Goal: Transaction & Acquisition: Purchase product/service

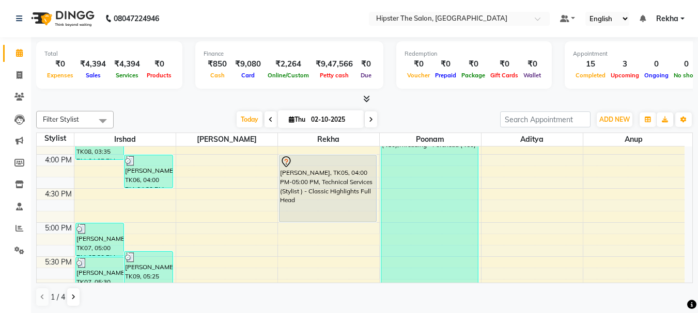
scroll to position [531, 0]
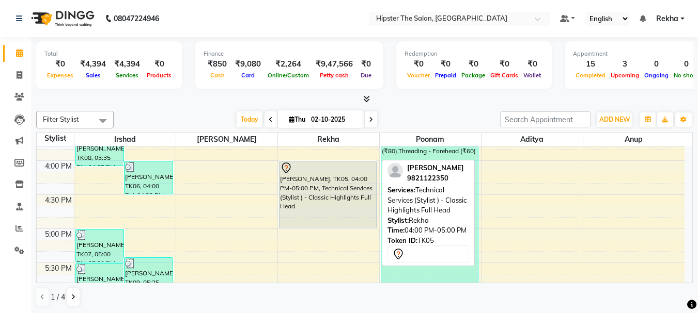
click at [324, 186] on div "meetali, TK05, 04:00 PM-05:00 PM, Technical Services (Stylist ) - Classic Highl…" at bounding box center [327, 195] width 97 height 67
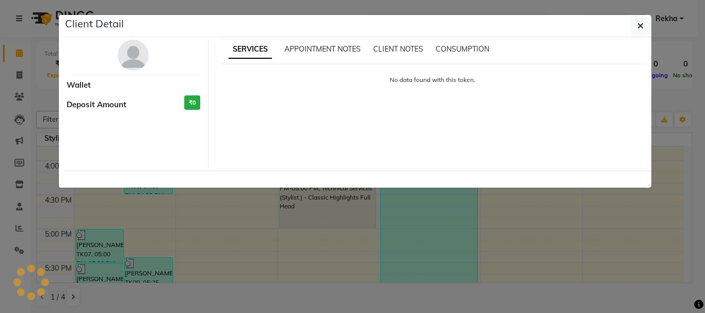
select select "7"
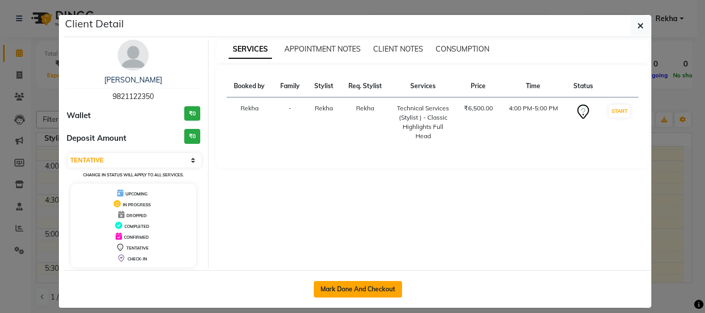
click at [325, 294] on button "Mark Done And Checkout" at bounding box center [358, 289] width 88 height 17
select select "service"
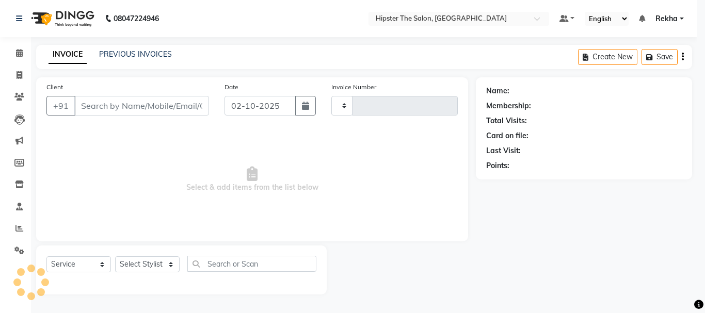
type input "3081"
select select "5125"
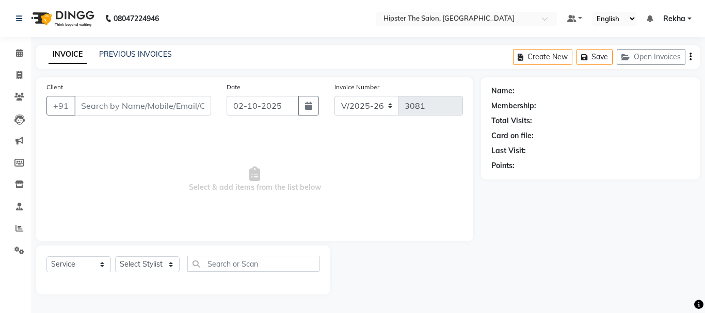
type input "9821122350"
select select "32386"
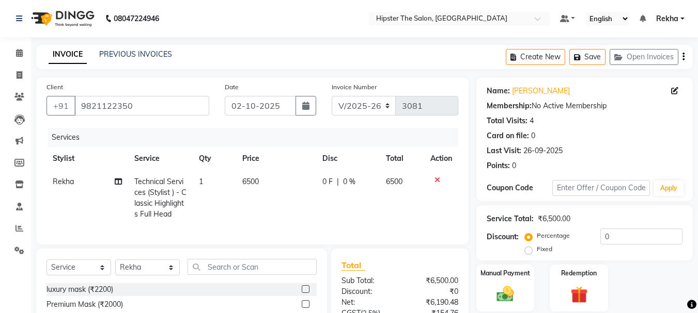
click at [269, 179] on td "6500" at bounding box center [276, 198] width 80 height 56
select select "32386"
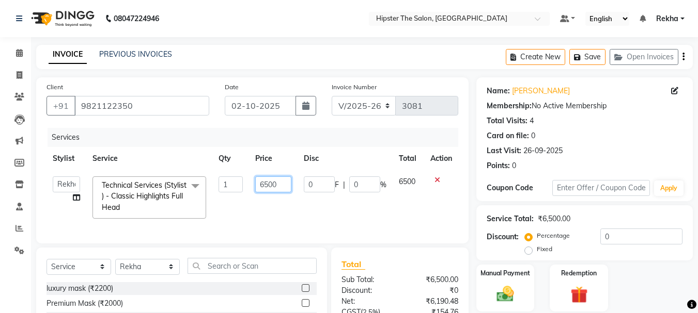
click at [287, 182] on input "6500" at bounding box center [273, 185] width 36 height 16
type input "6"
type input "8500"
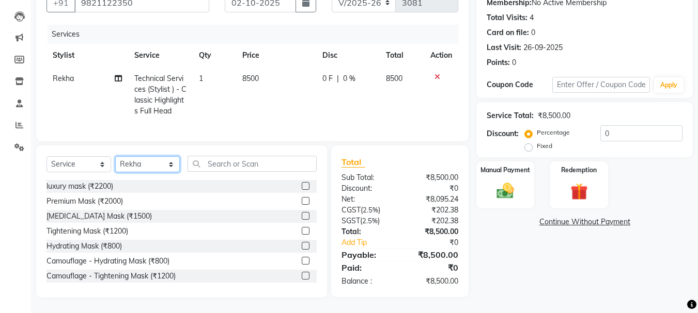
click at [136, 163] on select "Select Stylist Aditya Akansha Altaf Anil Anup Ashik Bhavin Diksha Irshad Lucky …" at bounding box center [147, 164] width 65 height 16
select select "64371"
click at [115, 157] on select "Select Stylist Aditya Akansha Altaf Anil Anup Ashik Bhavin Diksha Irshad Lucky …" at bounding box center [147, 164] width 65 height 16
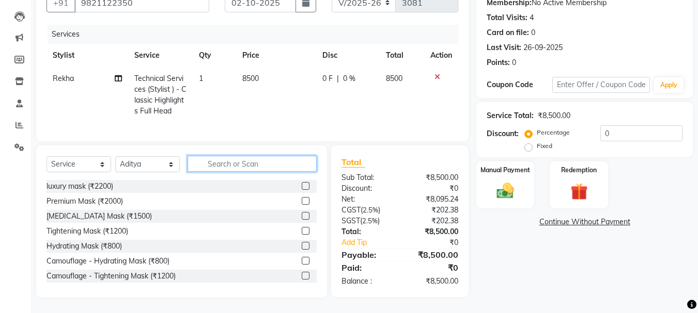
click at [215, 167] on input "text" at bounding box center [251, 164] width 129 height 16
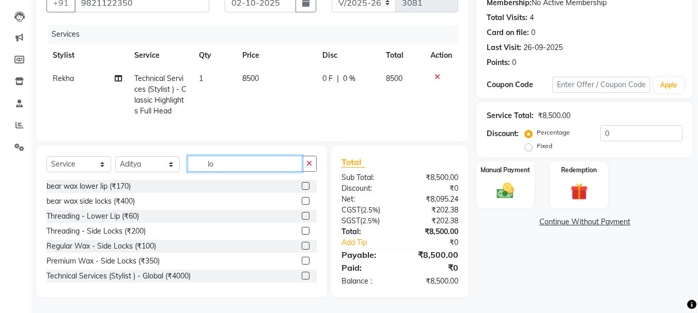
type input "lo"
click at [302, 277] on label at bounding box center [306, 276] width 8 height 8
click at [302, 277] on input "checkbox" at bounding box center [305, 276] width 7 height 7
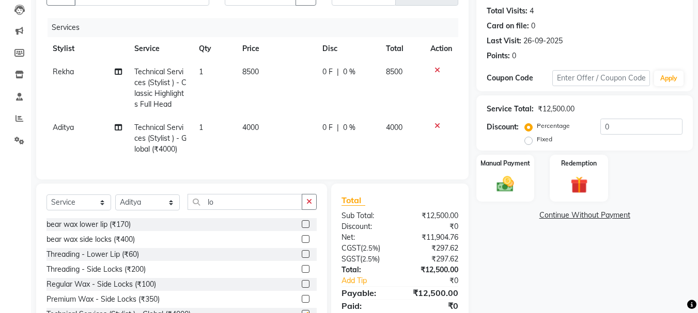
checkbox input "false"
click at [255, 123] on span "4000" at bounding box center [250, 127] width 17 height 9
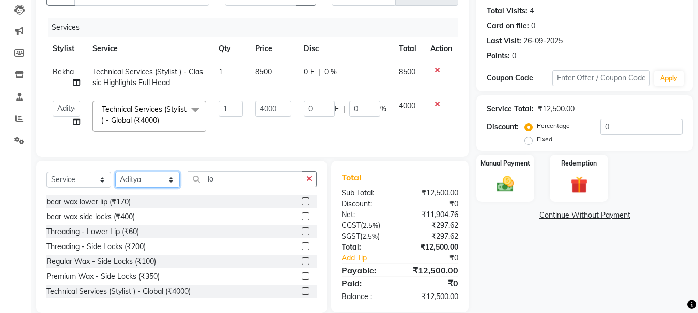
click at [146, 188] on select "Select Stylist Aditya Akansha Altaf Anil Anup Ashik Bhavin Diksha Irshad Lucky …" at bounding box center [147, 180] width 65 height 16
click at [115, 180] on select "Select Stylist Aditya Akansha Altaf Anil Anup Ashik Bhavin Diksha Irshad Lucky …" at bounding box center [147, 180] width 65 height 16
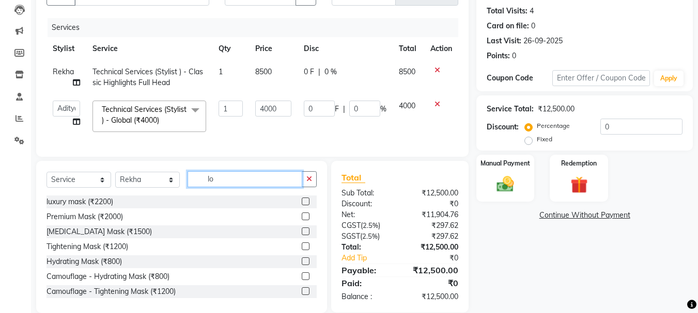
click at [225, 185] on input "lo" at bounding box center [244, 179] width 115 height 16
click at [145, 186] on select "Select Stylist Aditya Akansha Altaf Anil Anup Ashik Bhavin Diksha Irshad Lucky …" at bounding box center [147, 180] width 65 height 16
select select "64371"
click at [115, 180] on select "Select Stylist Aditya Akansha Altaf Anil Anup Ashik Bhavin Diksha Irshad Lucky …" at bounding box center [147, 180] width 65 height 16
click at [219, 187] on input "lo" at bounding box center [244, 179] width 115 height 16
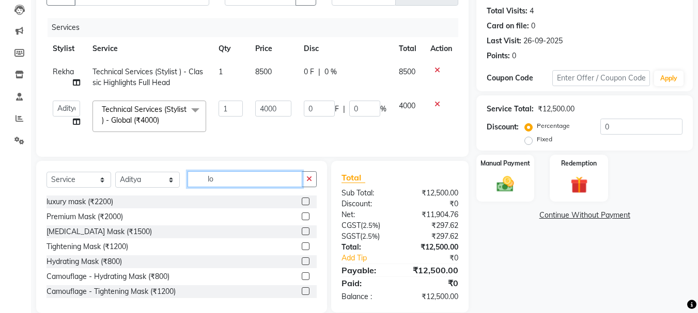
type input "l"
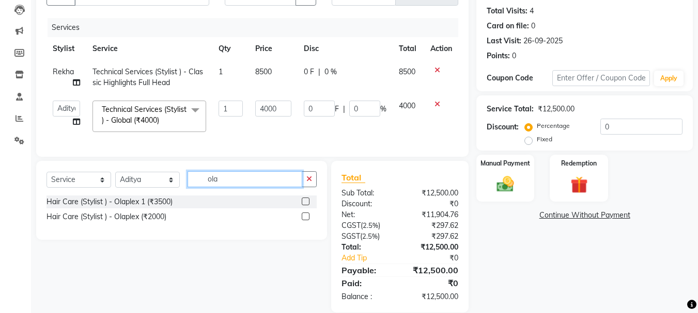
type input "ola"
click at [305, 206] on label at bounding box center [306, 202] width 8 height 8
click at [305, 206] on input "checkbox" at bounding box center [305, 202] width 7 height 7
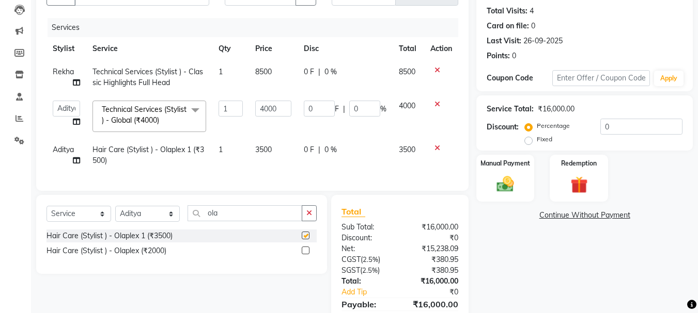
checkbox input "false"
click at [262, 144] on td "3500" at bounding box center [273, 155] width 48 height 34
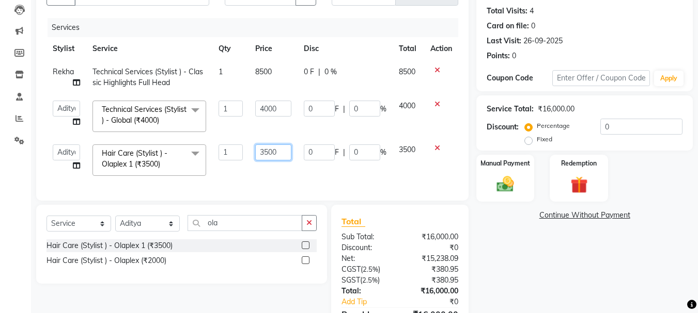
click at [278, 151] on input "3500" at bounding box center [273, 153] width 36 height 16
type input "3"
type input "2500"
click at [549, 272] on div "Name: Meetali Membership: No Active Membership Total Visits: 4 Card on file: 0 …" at bounding box center [588, 161] width 224 height 389
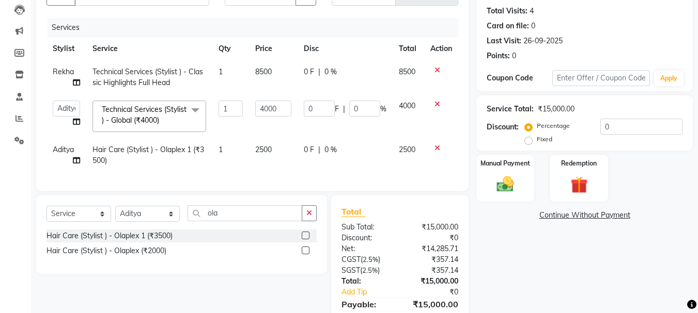
click at [281, 117] on td "4000" at bounding box center [273, 116] width 48 height 44
click at [325, 146] on span "0 %" at bounding box center [330, 150] width 12 height 11
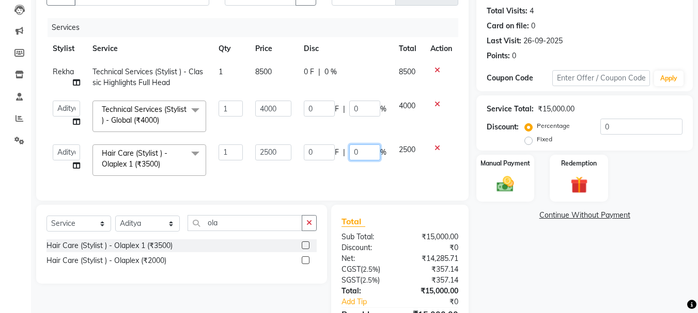
click at [355, 153] on input "0" at bounding box center [364, 153] width 31 height 16
click at [366, 153] on input "0" at bounding box center [364, 153] width 31 height 16
type input "100"
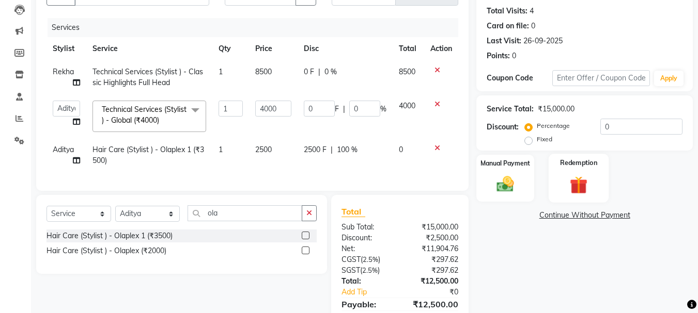
click at [576, 186] on img at bounding box center [578, 185] width 29 height 22
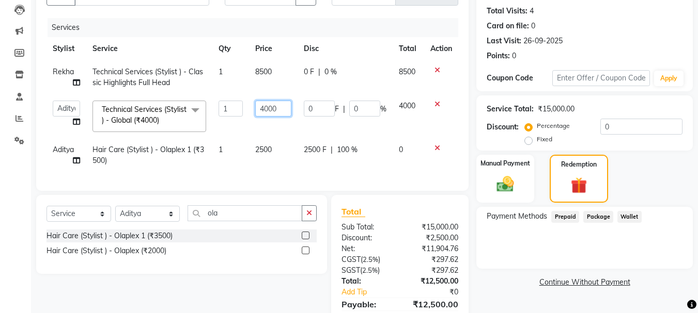
click at [286, 111] on input "4000" at bounding box center [273, 109] width 36 height 16
click at [286, 110] on input "4000" at bounding box center [273, 109] width 36 height 16
type input "4500"
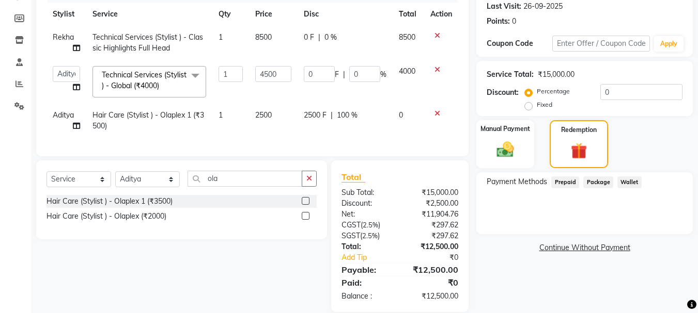
click at [517, 277] on div "Name: Meetali Membership: No Active Membership Total Visits: 4 Card on file: 0 …" at bounding box center [588, 123] width 224 height 380
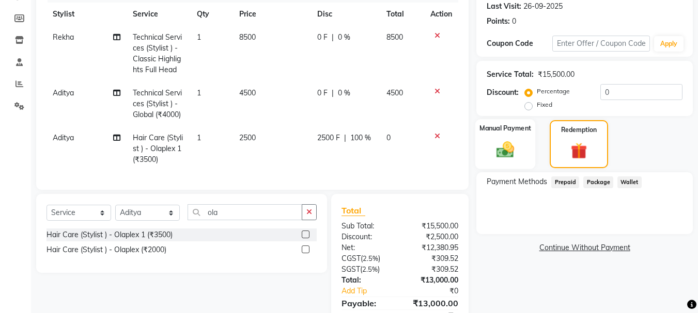
click at [503, 144] on img at bounding box center [505, 149] width 29 height 21
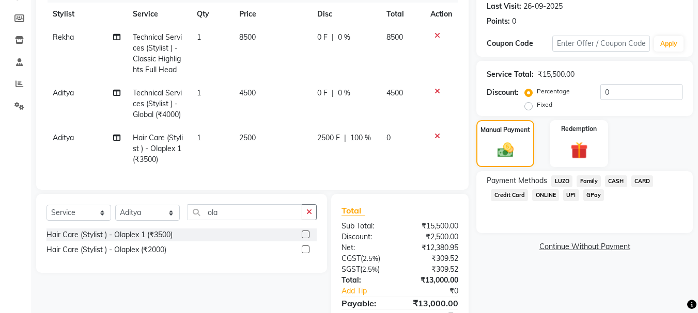
click at [616, 178] on span "CASH" at bounding box center [616, 182] width 22 height 12
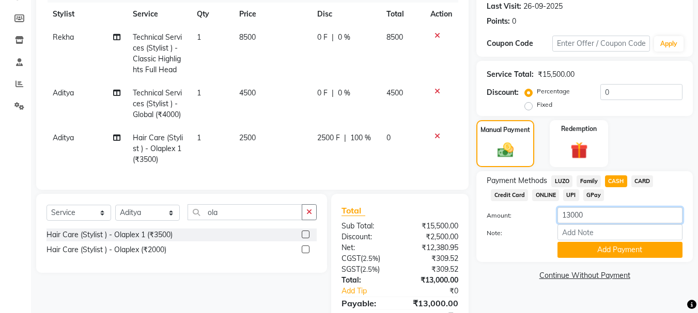
click at [588, 211] on input "13000" at bounding box center [619, 216] width 125 height 16
type input "1"
click at [645, 181] on span "CARD" at bounding box center [642, 182] width 22 height 12
click at [593, 217] on input "13000" at bounding box center [619, 216] width 125 height 16
type input "10000"
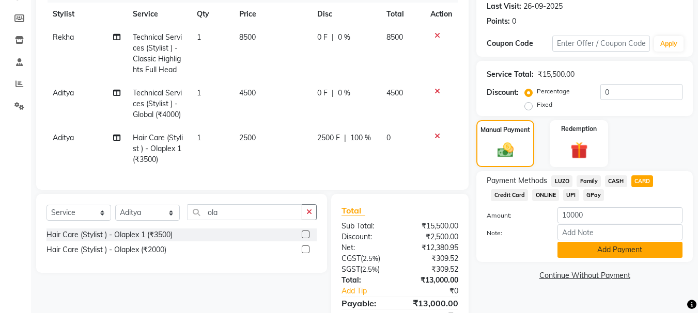
click at [604, 249] on button "Add Payment" at bounding box center [619, 250] width 125 height 16
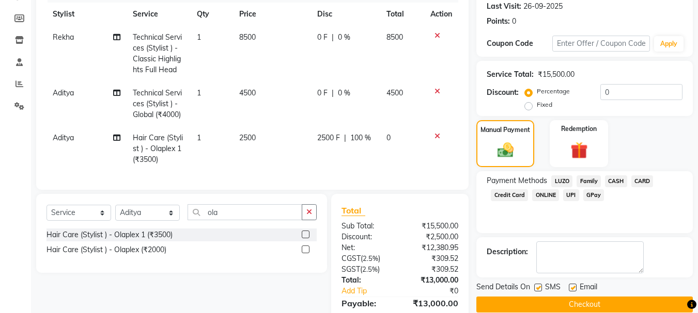
click at [615, 183] on span "CASH" at bounding box center [616, 182] width 22 height 12
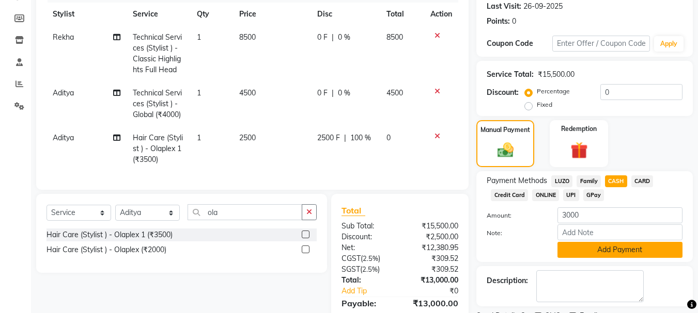
click at [604, 250] on button "Add Payment" at bounding box center [619, 250] width 125 height 16
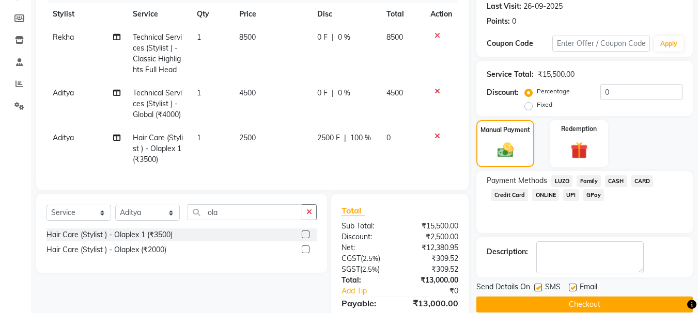
scroll to position [248, 0]
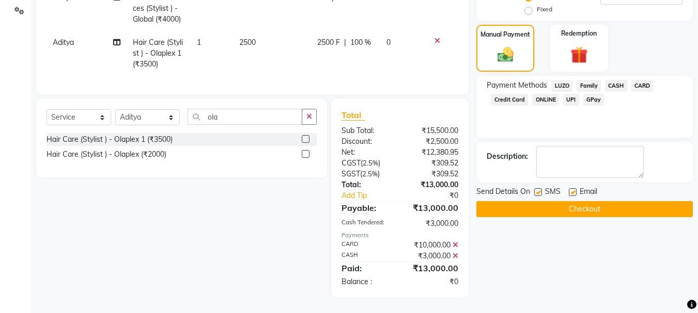
click at [533, 206] on button "Checkout" at bounding box center [584, 209] width 216 height 16
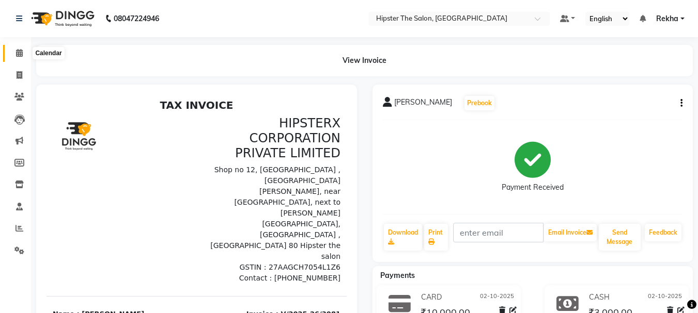
click at [25, 55] on span at bounding box center [19, 54] width 18 height 12
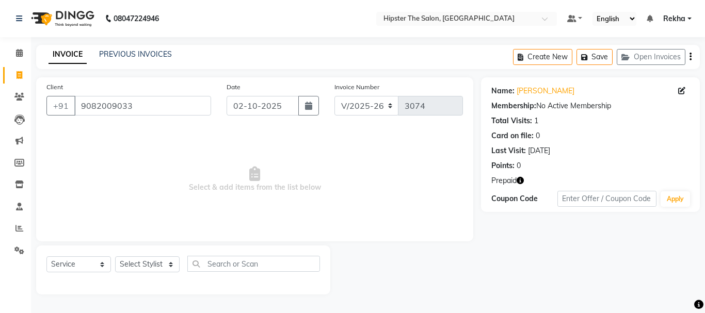
select select "5125"
select select "service"
